Goal: Download file/media

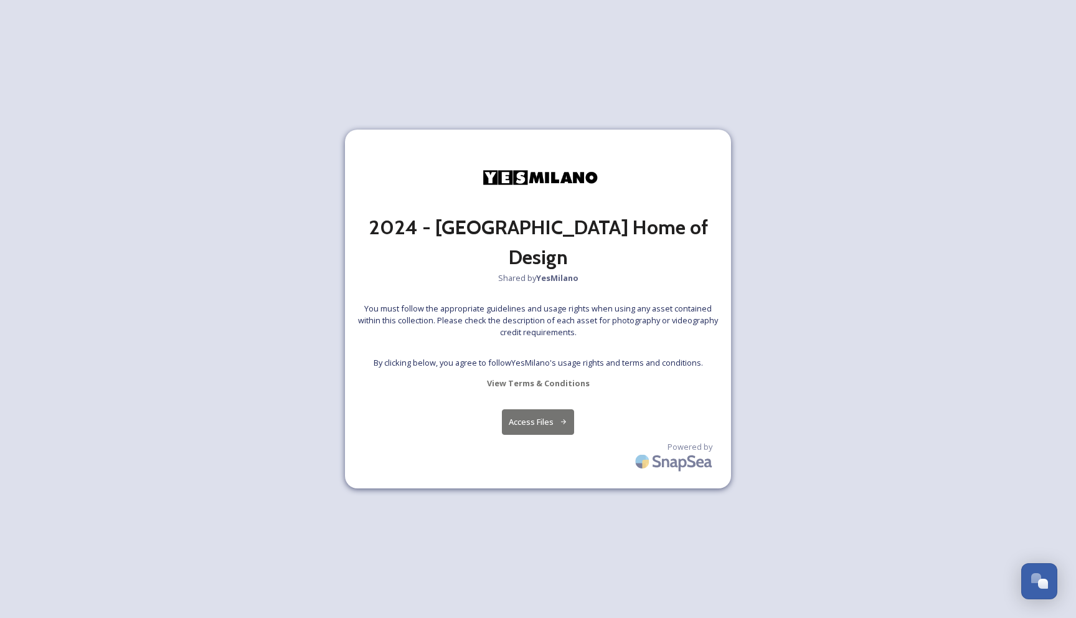
click at [551, 409] on button "Access Files" at bounding box center [538, 422] width 73 height 26
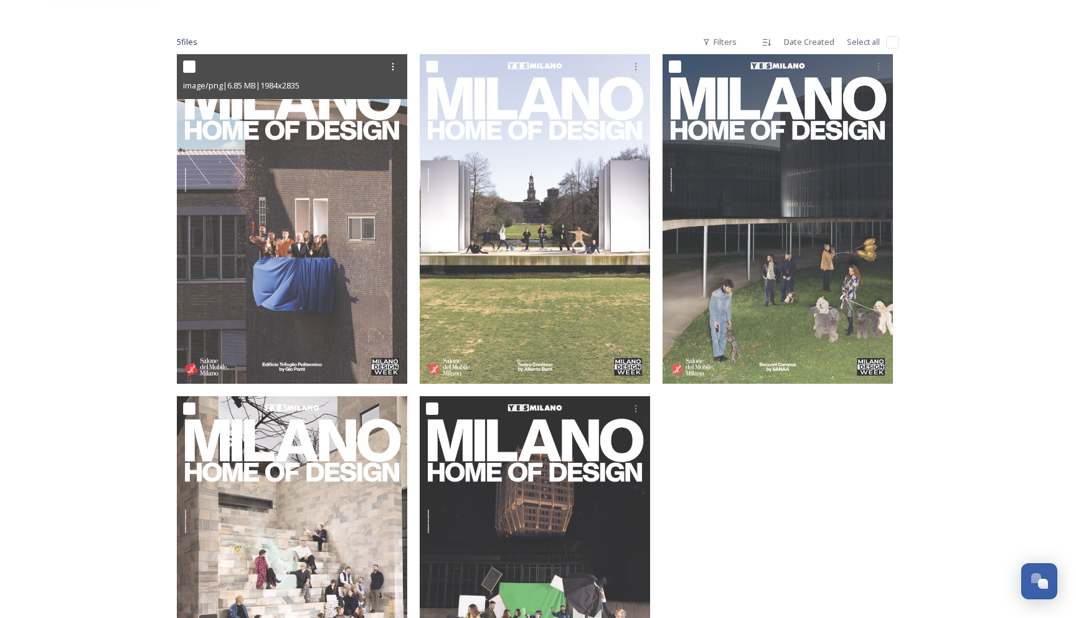
scroll to position [159, 0]
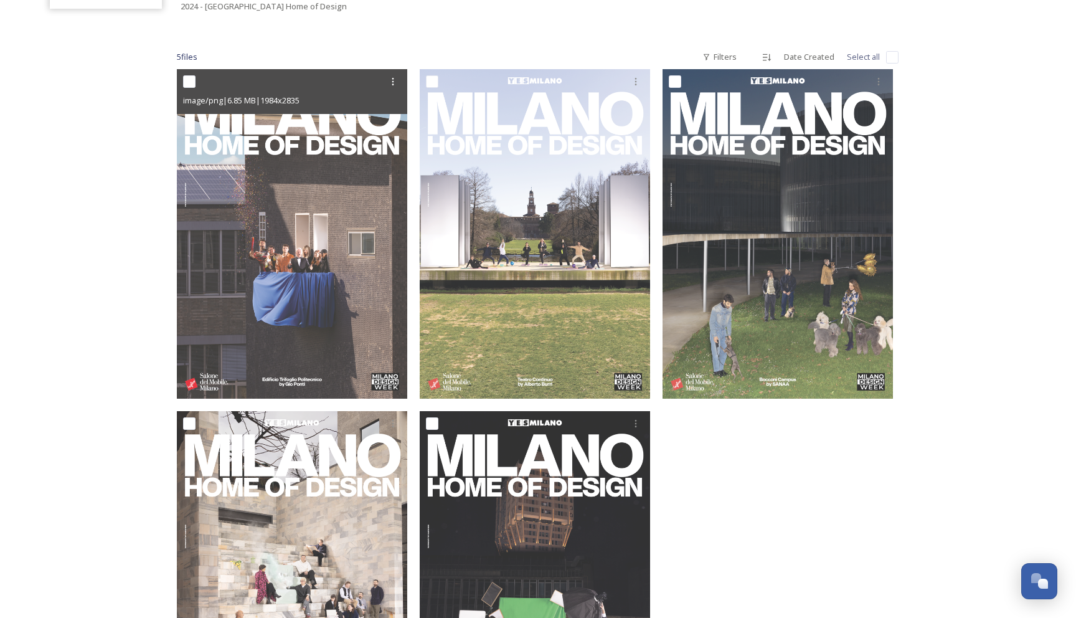
click at [362, 268] on img at bounding box center [292, 233] width 230 height 329
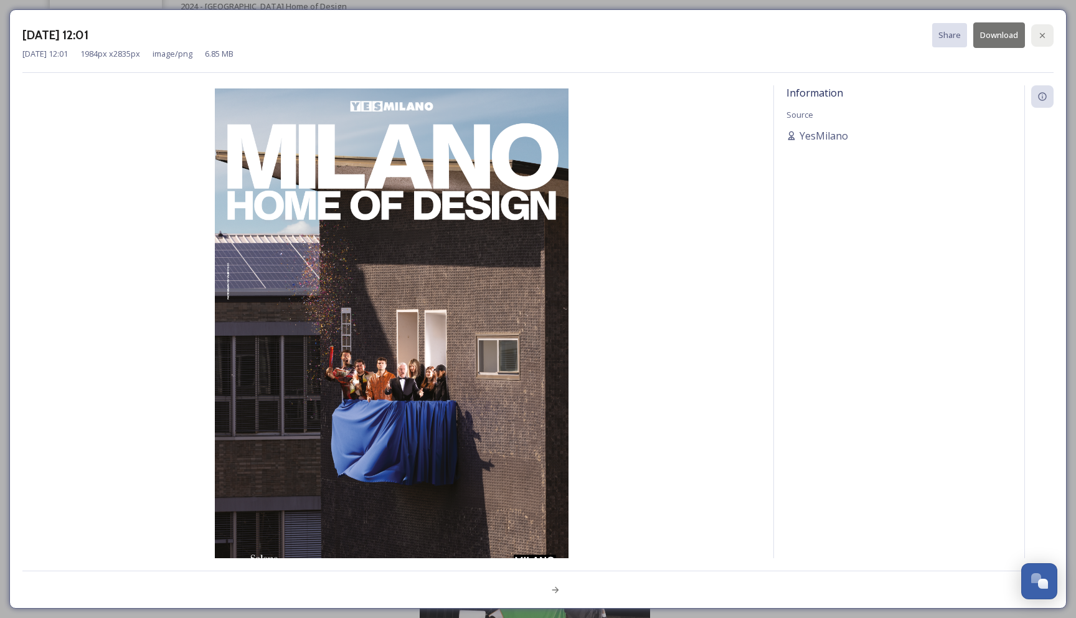
click at [1043, 31] on icon at bounding box center [1042, 36] width 10 height 10
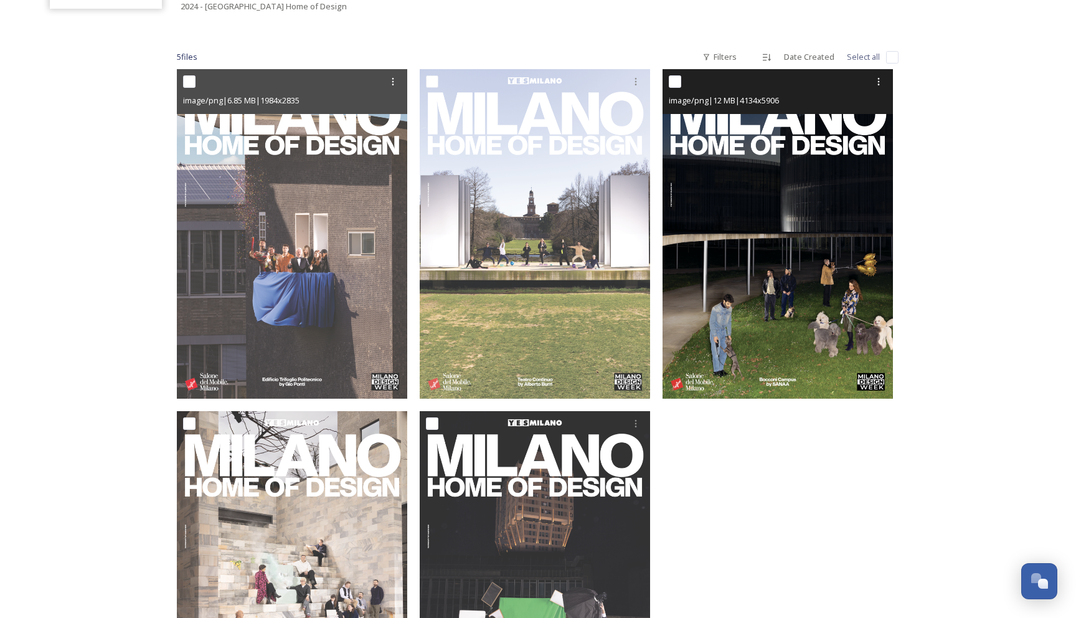
click at [734, 266] on img at bounding box center [777, 233] width 230 height 329
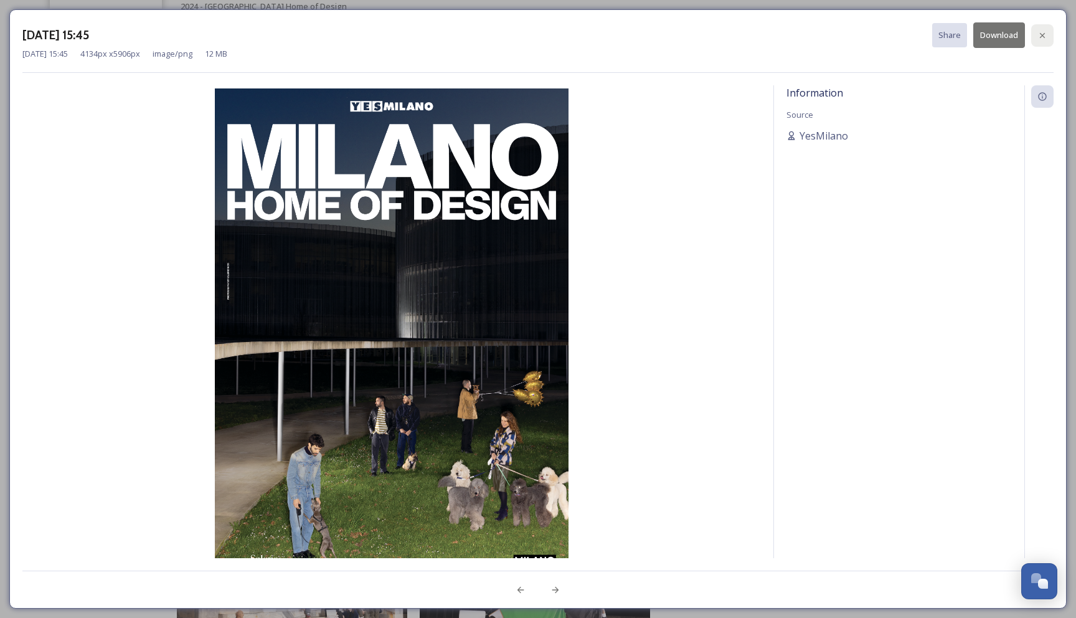
click at [1045, 37] on icon at bounding box center [1042, 36] width 10 height 10
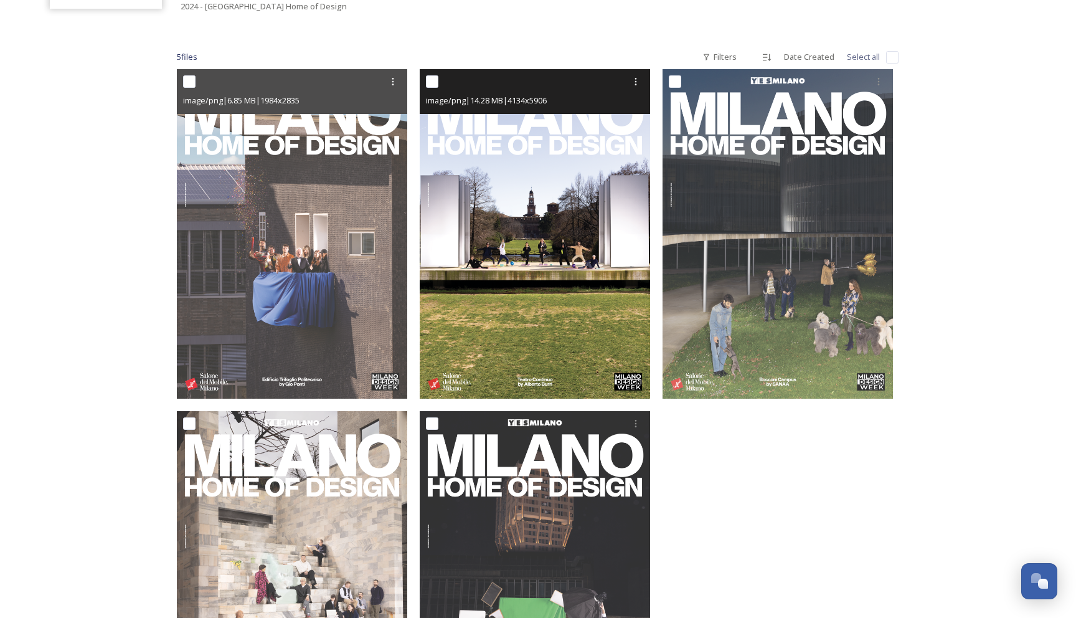
click at [576, 326] on img at bounding box center [535, 233] width 230 height 329
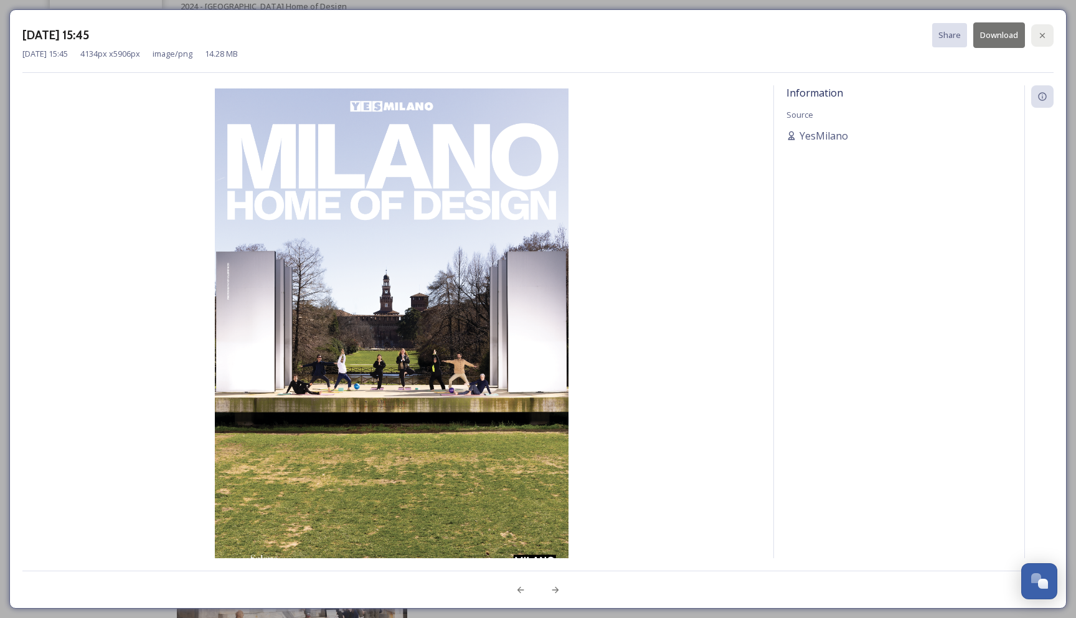
click at [1040, 39] on icon at bounding box center [1042, 36] width 10 height 10
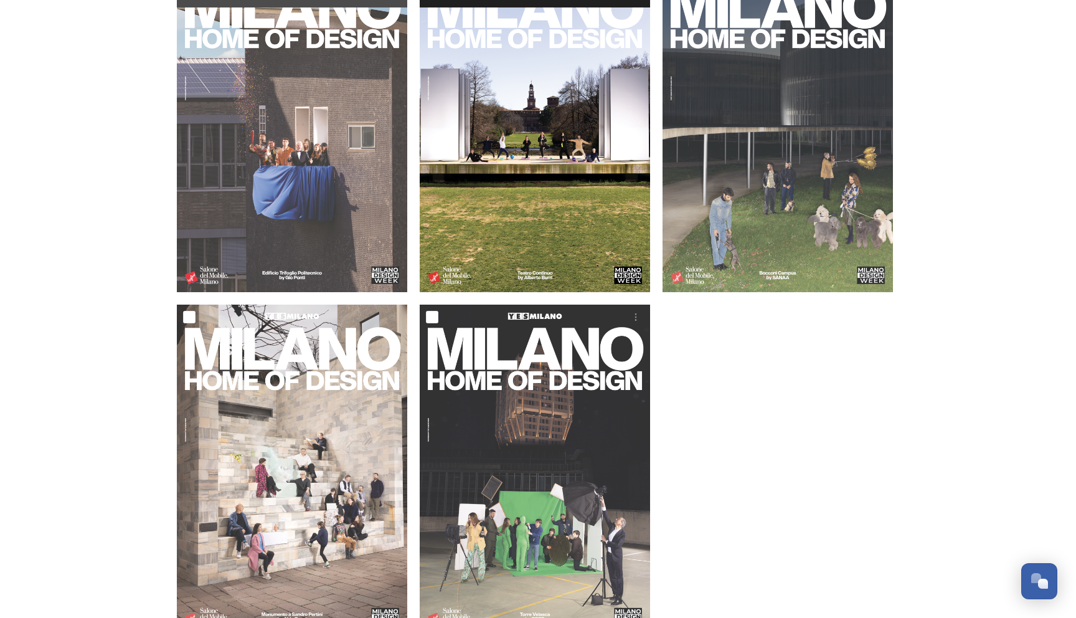
scroll to position [368, 0]
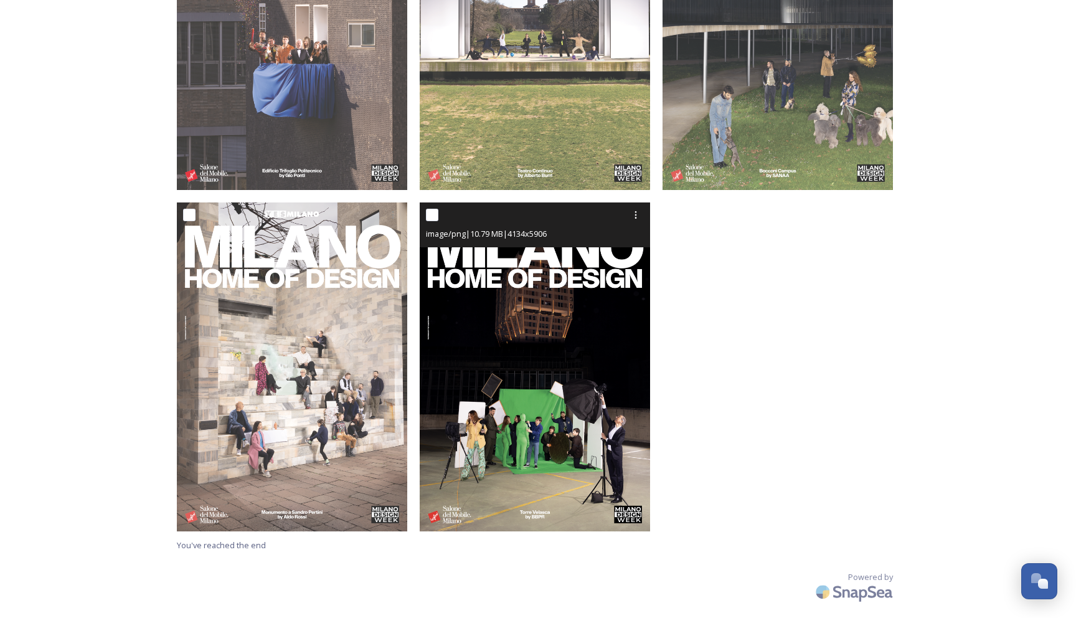
click at [529, 307] on img at bounding box center [535, 366] width 230 height 329
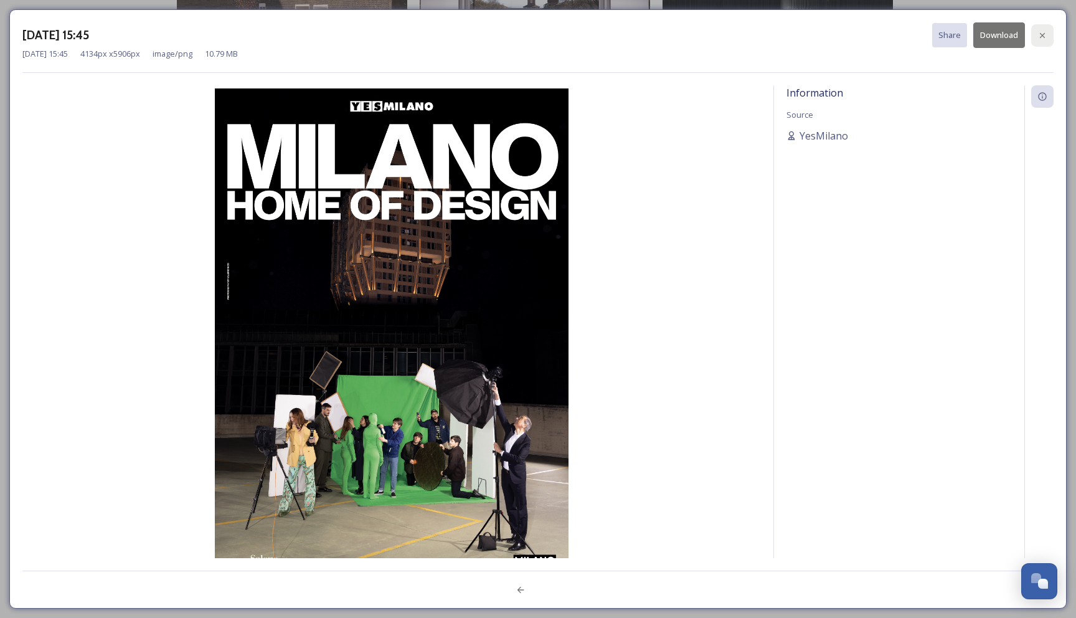
click at [1043, 32] on icon at bounding box center [1042, 36] width 10 height 10
